Goal: Task Accomplishment & Management: Manage account settings

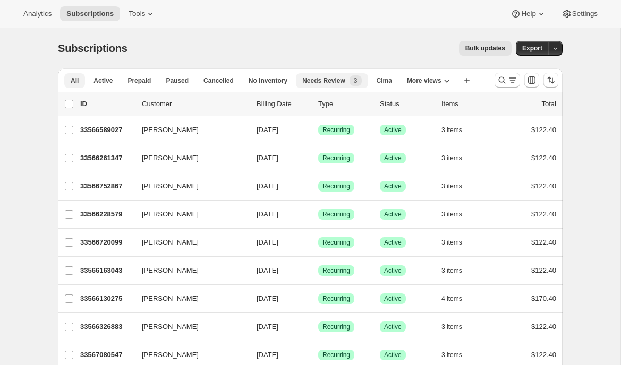
click at [326, 78] on span "Needs Review" at bounding box center [323, 80] width 43 height 8
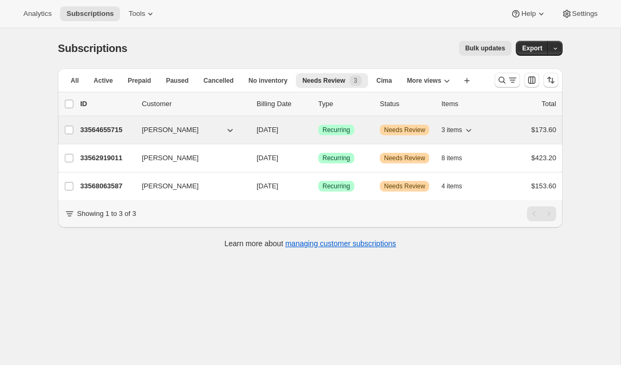
click at [108, 132] on p "33564655715" at bounding box center [106, 130] width 53 height 11
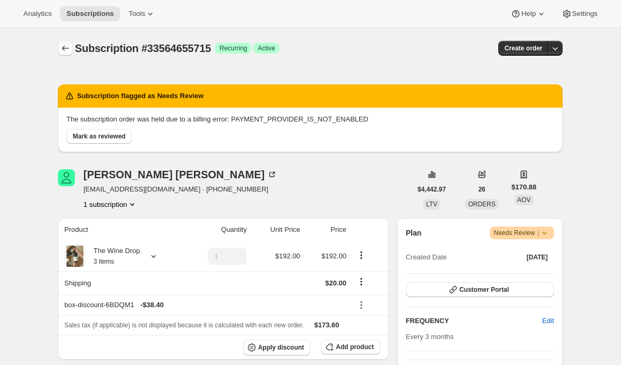
click at [66, 45] on icon "Subscriptions" at bounding box center [65, 48] width 11 height 11
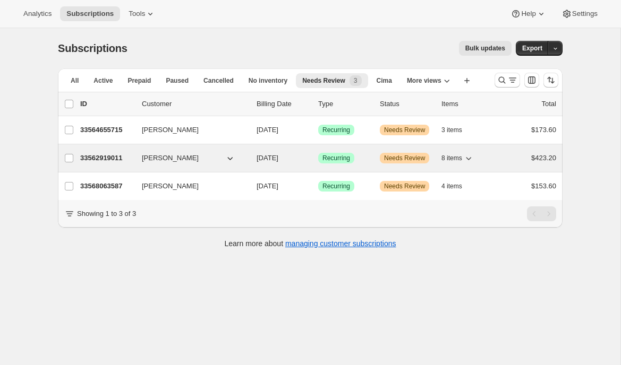
click at [151, 160] on span "[PERSON_NAME]" at bounding box center [170, 158] width 57 height 11
click at [108, 161] on p "33562919011" at bounding box center [106, 158] width 53 height 11
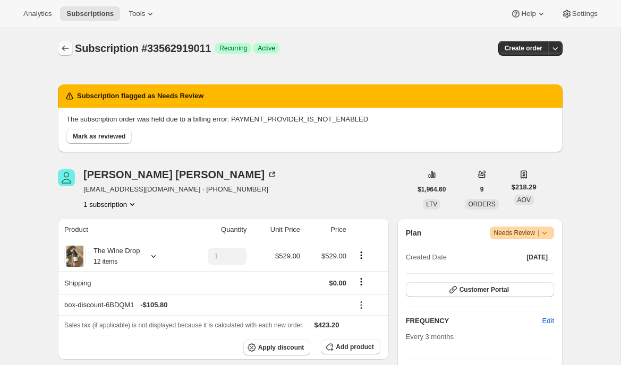
click at [65, 49] on icon "Subscriptions" at bounding box center [65, 48] width 11 height 11
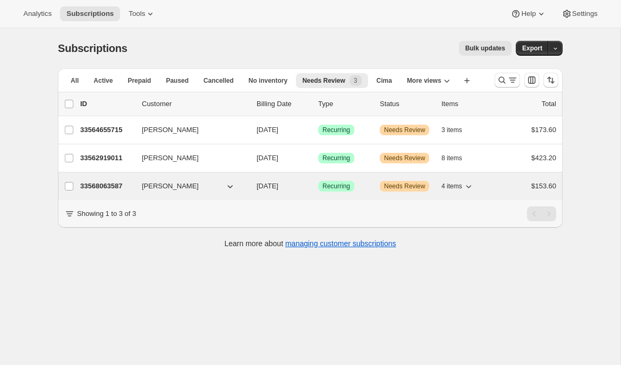
click at [103, 186] on p "33568063587" at bounding box center [106, 186] width 53 height 11
